Goal: Check status: Check status

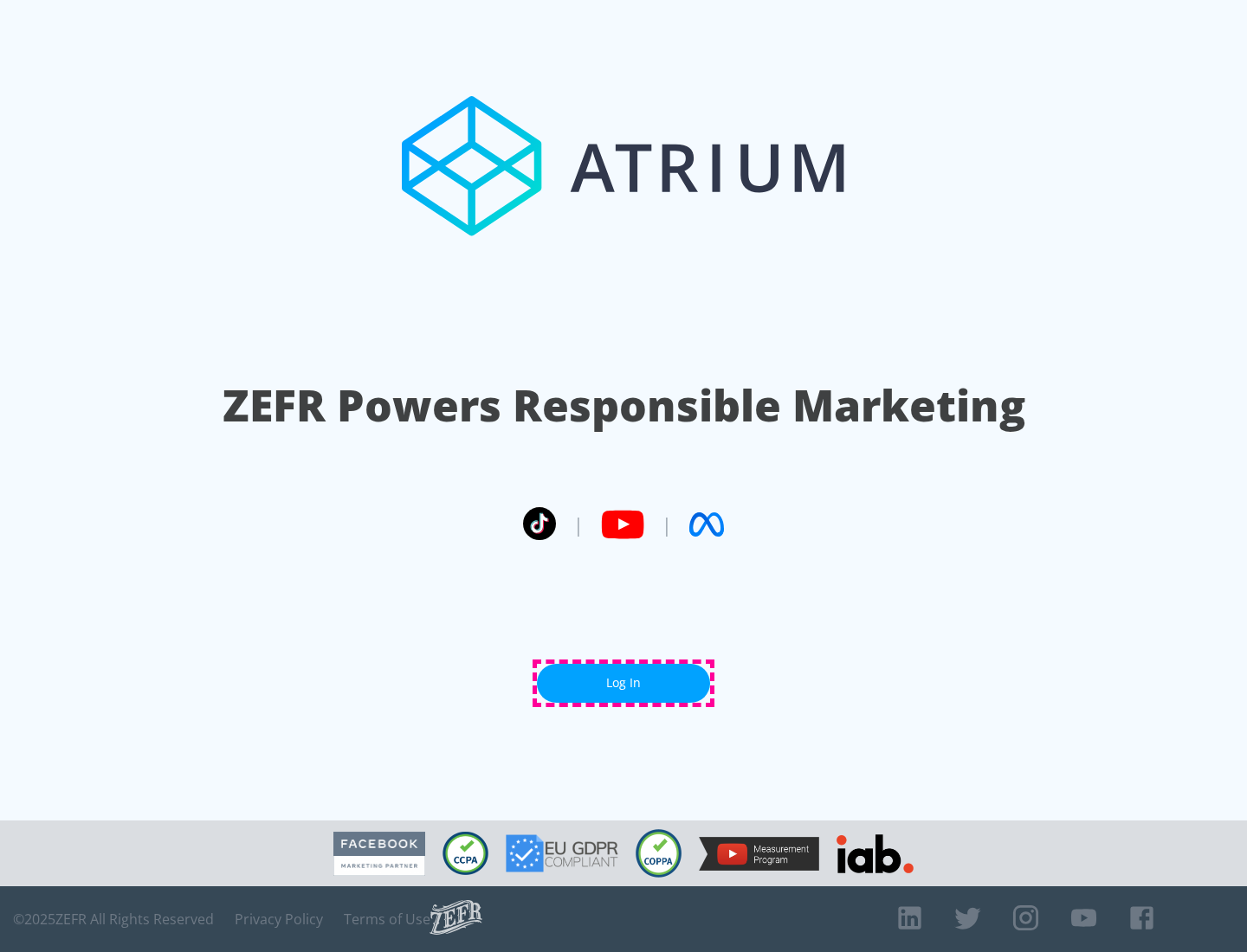
click at [623, 683] on link "Log In" at bounding box center [623, 683] width 174 height 39
